Goal: Check status: Check status

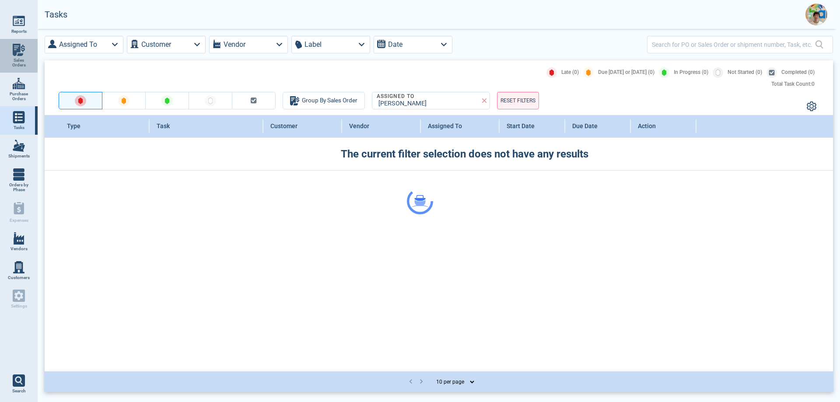
click at [11, 59] on span "Sales Orders" at bounding box center [19, 63] width 24 height 10
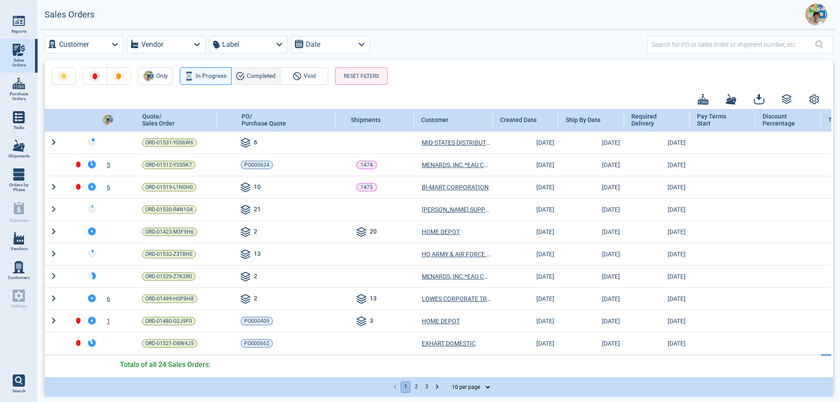
click at [250, 78] on span "Completed" at bounding box center [261, 76] width 29 height 11
click at [688, 47] on div "Customer Vendor Label Date Only In Progress Completed Void RESET FILTERS Quote/…" at bounding box center [439, 215] width 803 height 372
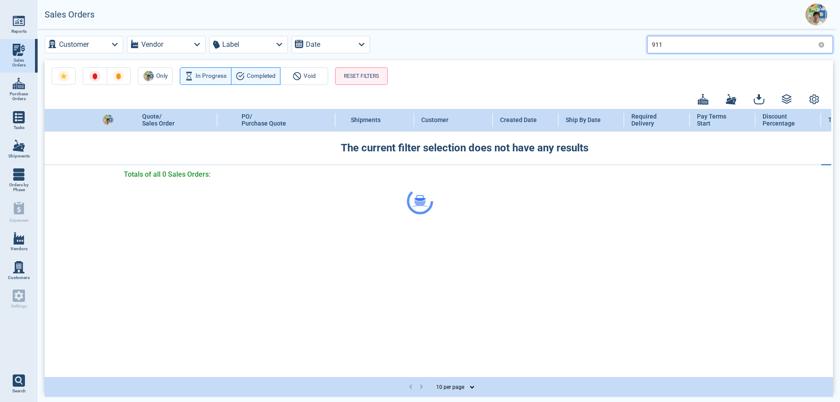
type input "911"
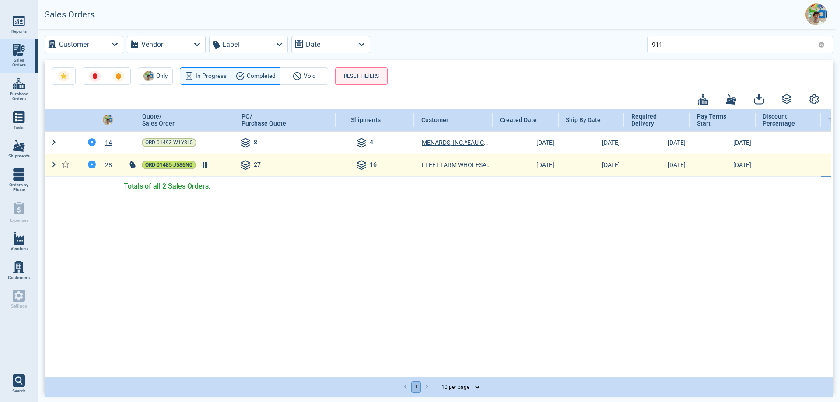
click at [171, 164] on span "ORD-01485-J5S6N0" at bounding box center [168, 165] width 47 height 9
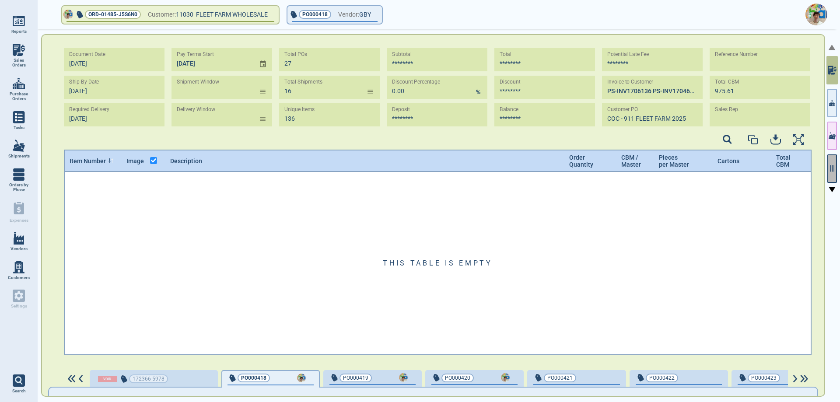
click at [831, 172] on icon "button" at bounding box center [832, 169] width 8 height 8
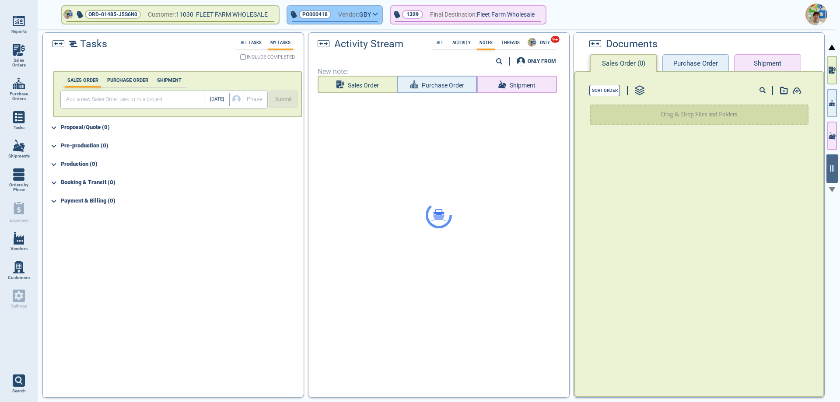
click at [378, 15] on icon "button" at bounding box center [375, 14] width 5 height 4
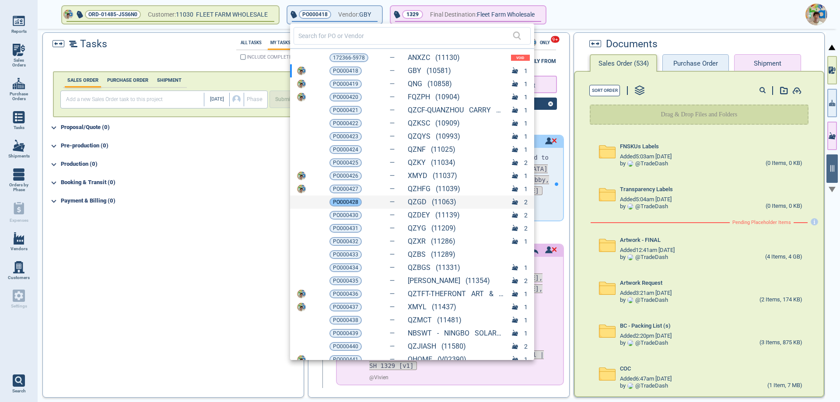
click at [350, 204] on span "PO000428" at bounding box center [345, 202] width 25 height 9
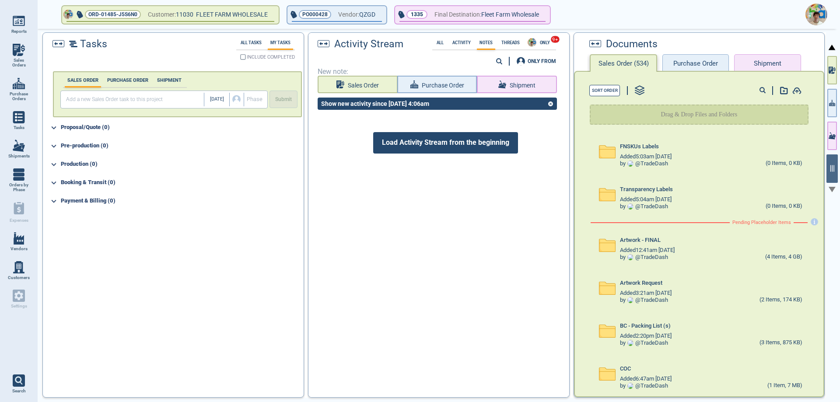
click at [456, 146] on span "Load Activity Stream from the beginning" at bounding box center [445, 142] width 145 height 21
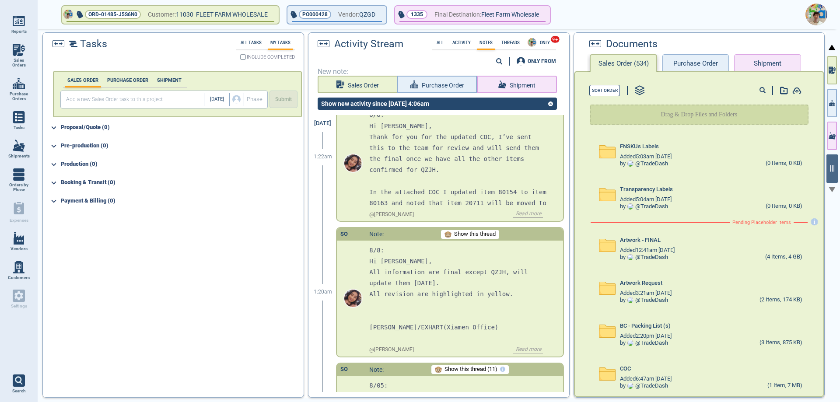
scroll to position [8735, 0]
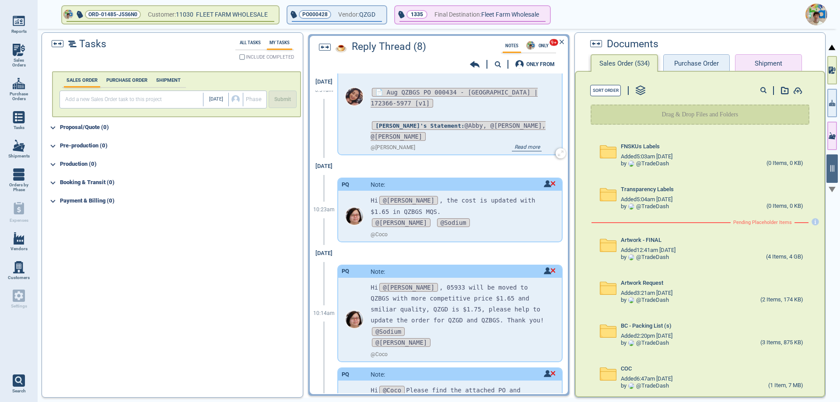
scroll to position [359, 0]
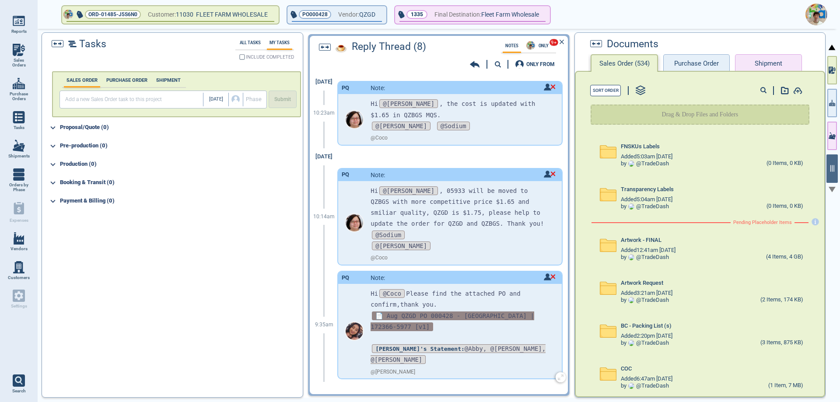
click at [462, 312] on span "📄 Aug QZGD PO 000428 - [GEOGRAPHIC_DATA] | 172366-5977 [v1]" at bounding box center [453, 322] width 164 height 20
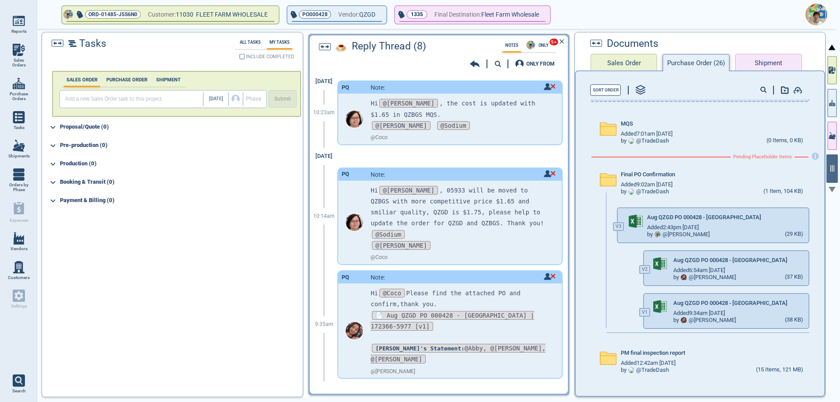
scroll to position [55, 0]
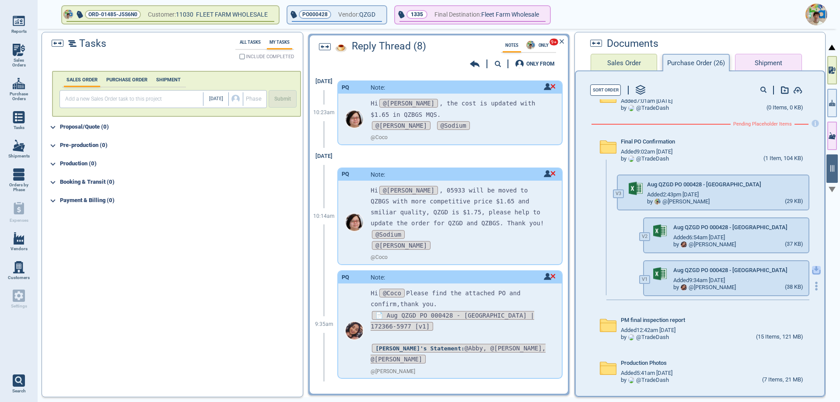
click at [812, 270] on icon "button" at bounding box center [816, 270] width 9 height 9
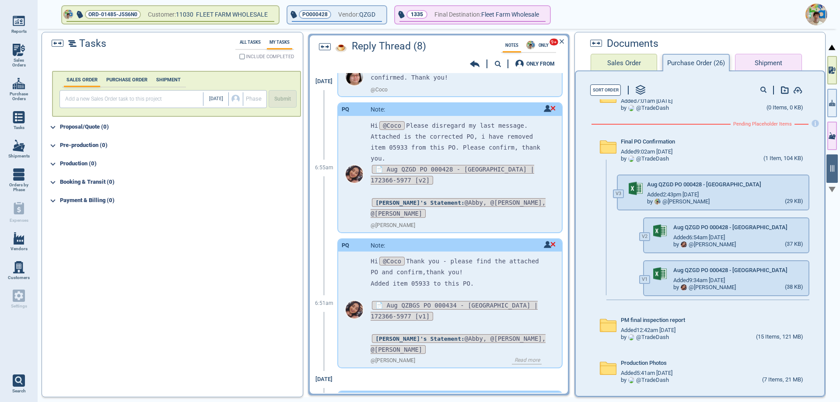
scroll to position [0, 0]
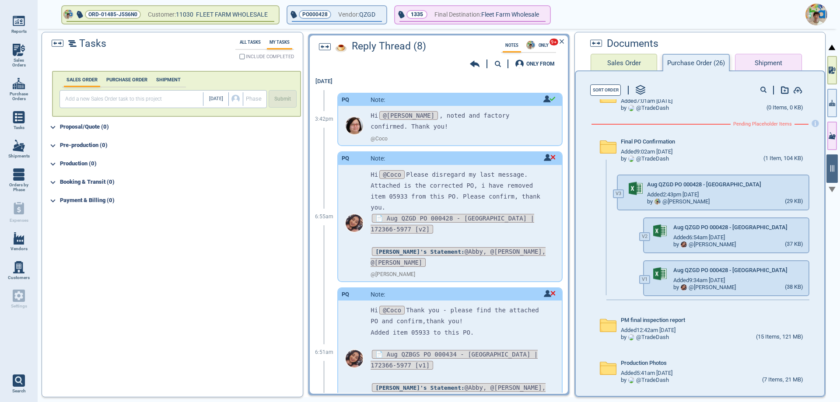
click at [16, 86] on img at bounding box center [19, 83] width 12 height 12
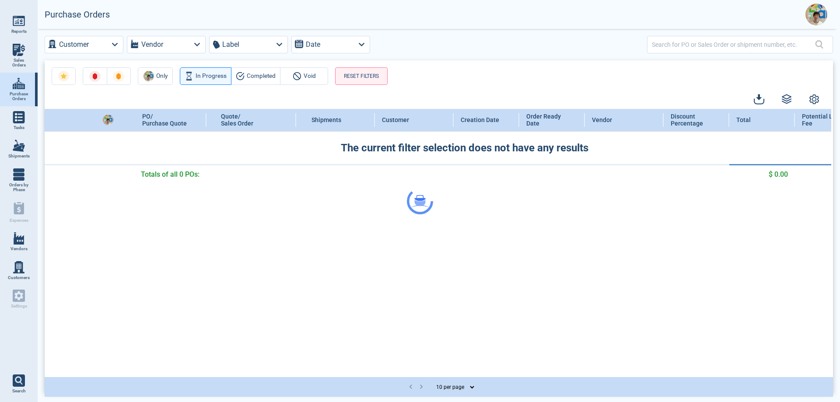
click at [679, 44] on div at bounding box center [420, 201] width 840 height 402
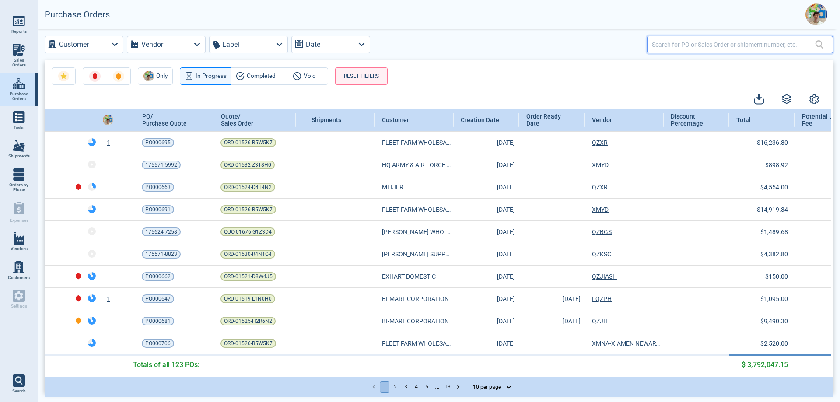
click at [679, 44] on input "text" at bounding box center [733, 44] width 163 height 13
type input "000692"
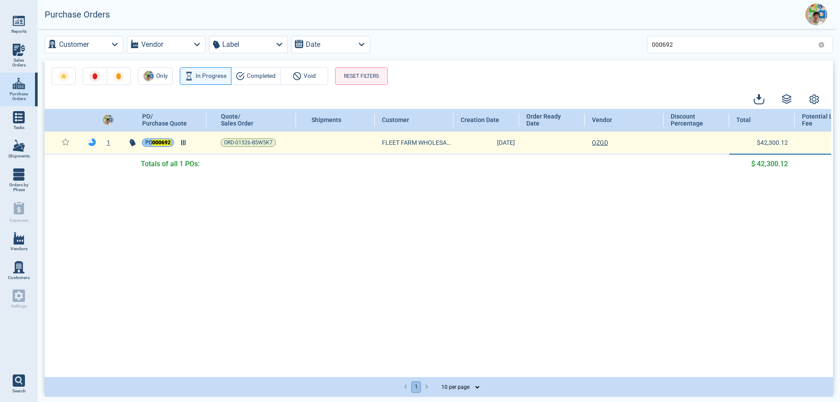
click at [150, 144] on span "PO 000692" at bounding box center [157, 142] width 25 height 9
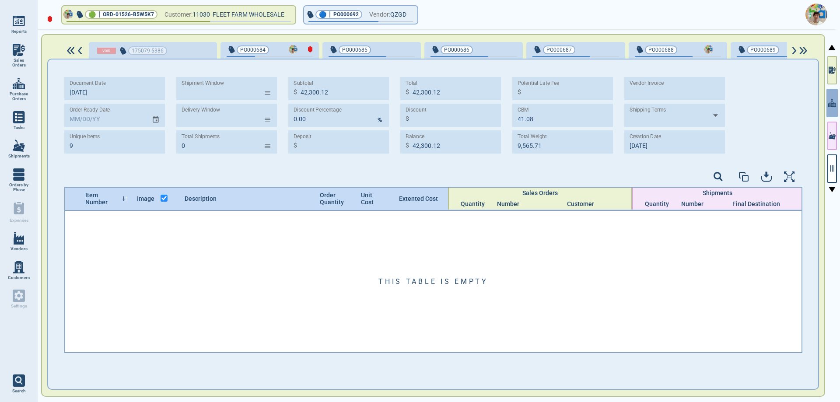
scroll to position [0, 333]
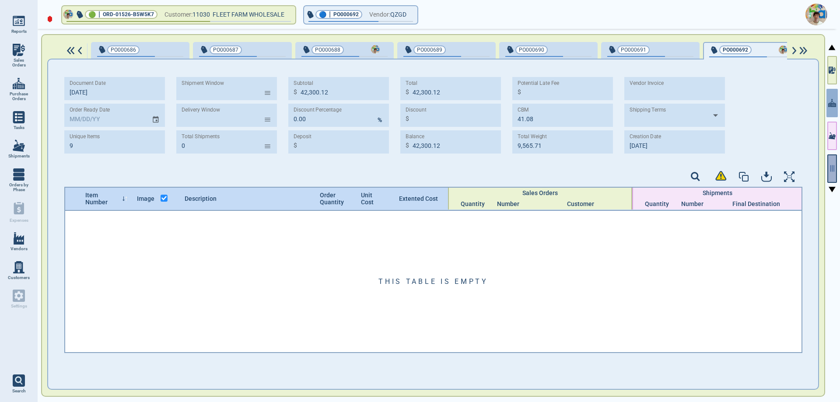
click at [833, 169] on icon "button" at bounding box center [833, 168] width 4 height 7
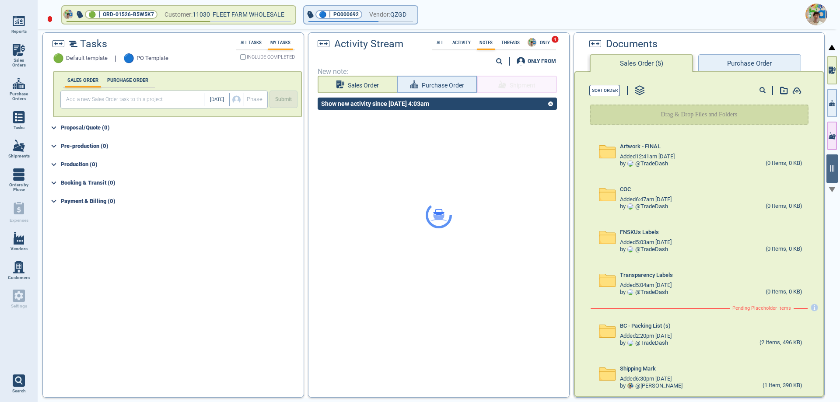
click at [726, 62] on button "Purchase Order" at bounding box center [749, 63] width 102 height 18
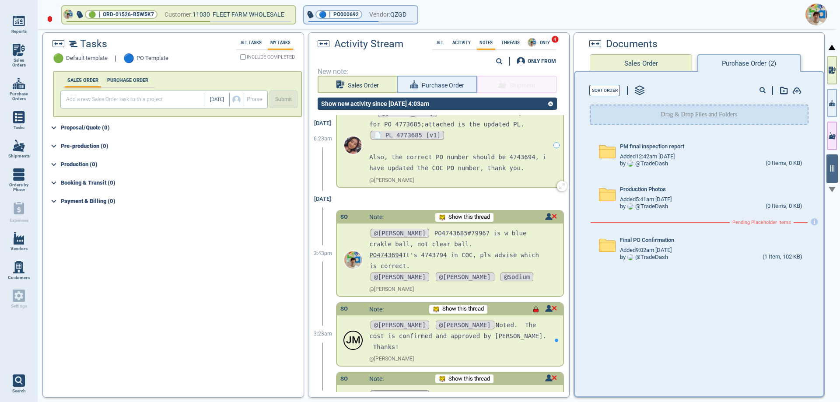
scroll to position [103, 0]
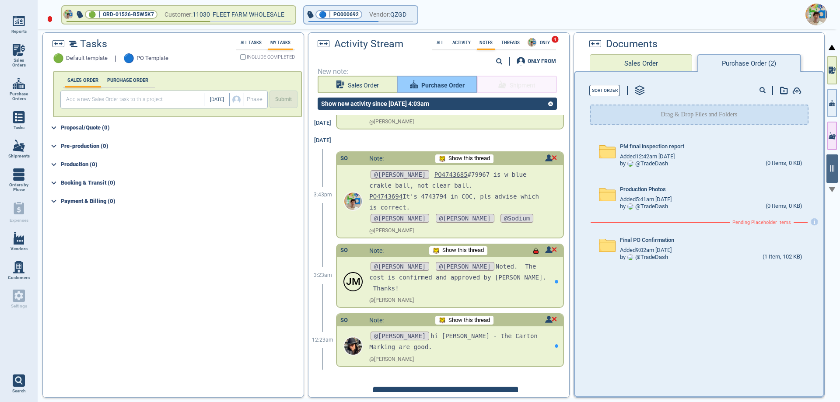
click at [446, 85] on span "Purchase Order" at bounding box center [442, 85] width 43 height 11
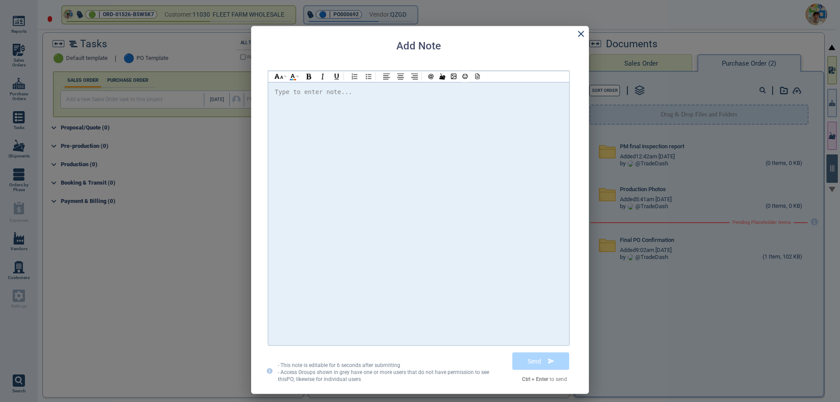
click at [581, 34] on icon at bounding box center [581, 34] width 6 height 6
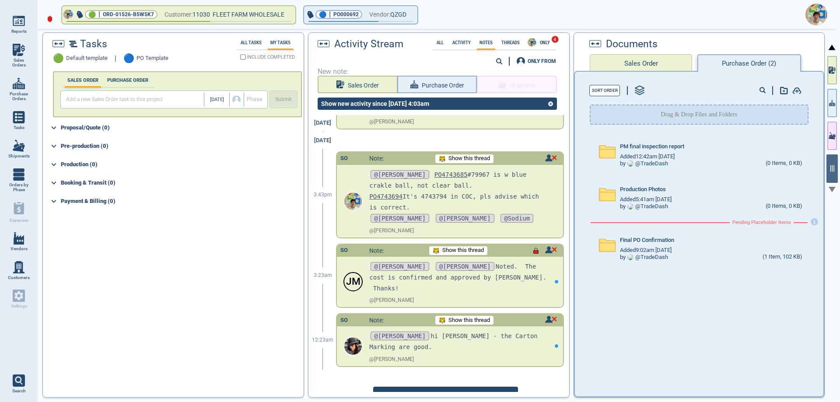
click at [448, 387] on span "Load Activity Stream from the beginning" at bounding box center [445, 397] width 145 height 21
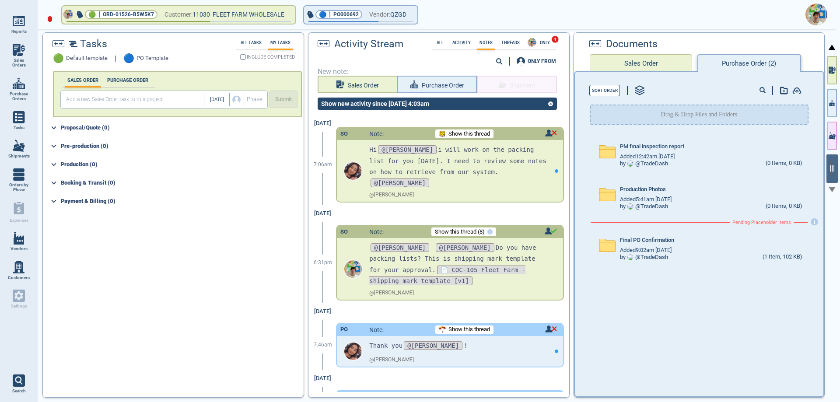
scroll to position [654, 0]
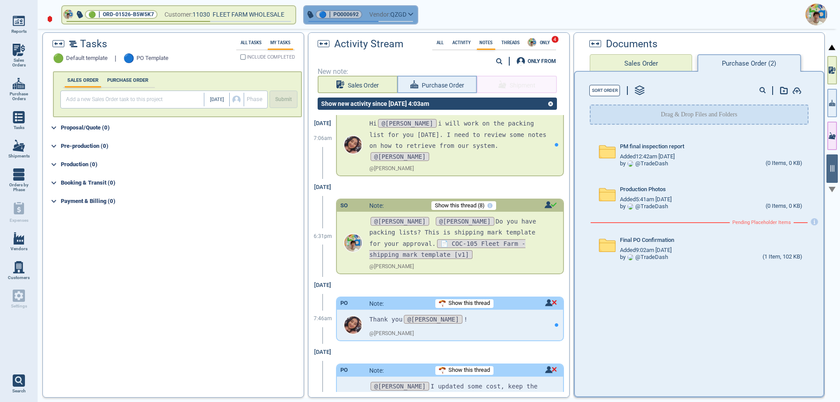
click at [390, 18] on span "Vendor:" at bounding box center [379, 14] width 21 height 11
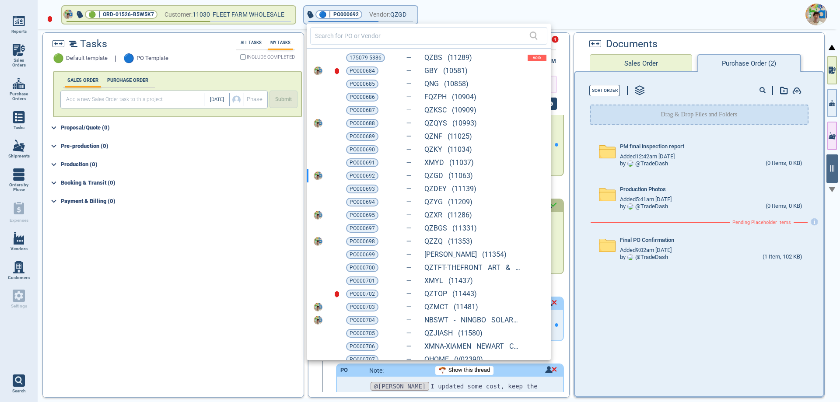
click at [452, 12] on div at bounding box center [420, 201] width 840 height 402
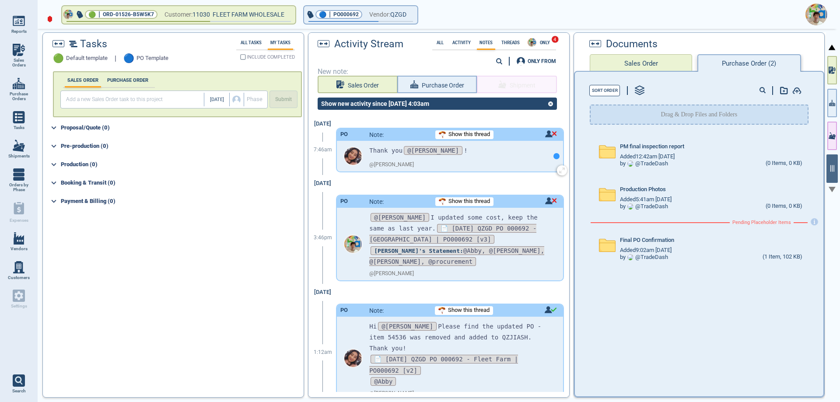
scroll to position [829, 0]
